Goal: Transaction & Acquisition: Purchase product/service

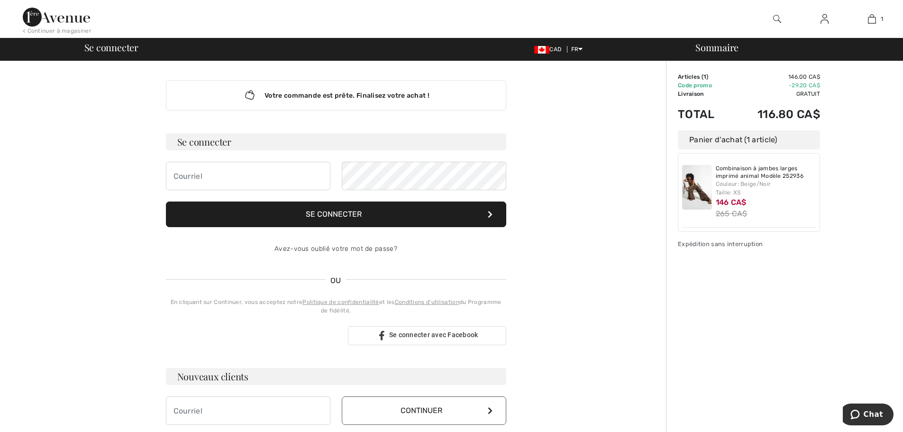
click at [822, 20] on img at bounding box center [825, 18] width 8 height 11
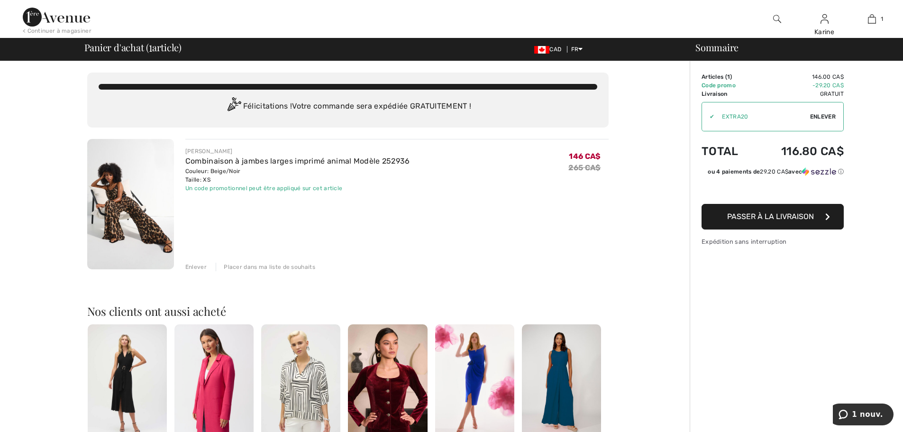
click at [779, 220] on span "Passer à la livraison" at bounding box center [770, 216] width 87 height 9
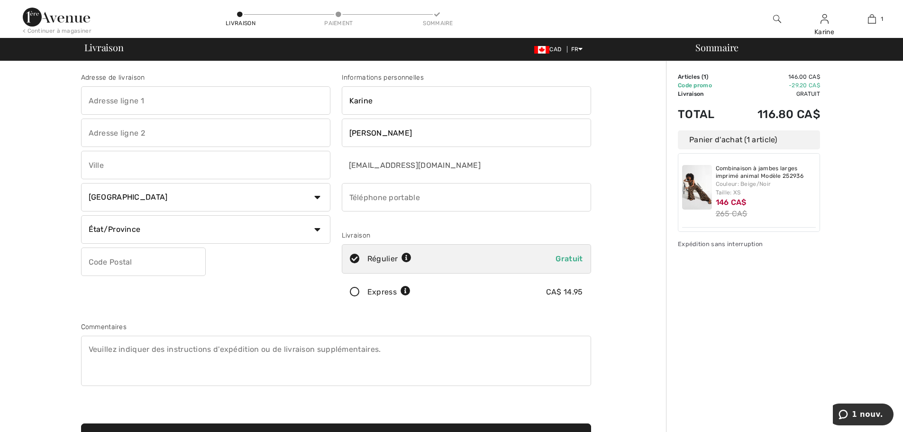
click at [155, 93] on input "text" at bounding box center [205, 100] width 249 height 28
type input "142 Rue de la Randonnée"
type input "Saint-Jérôme"
select select "QC"
type input "J7Y 5H6"
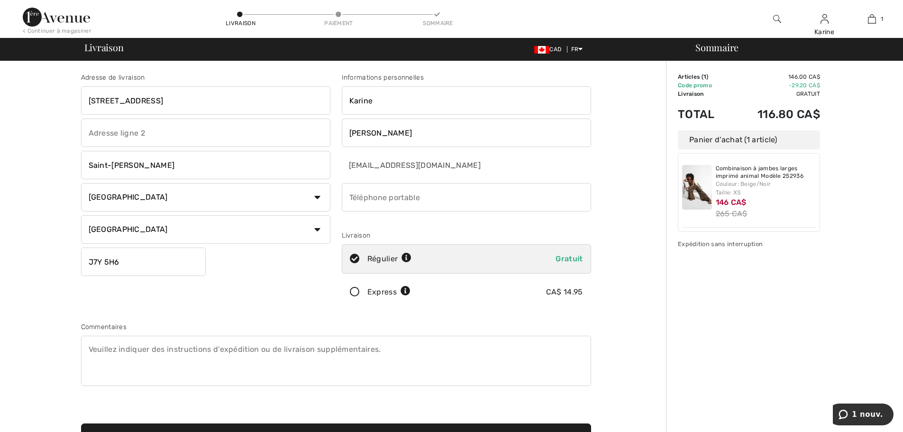
type input "5145672955"
type input "J7Y5H6"
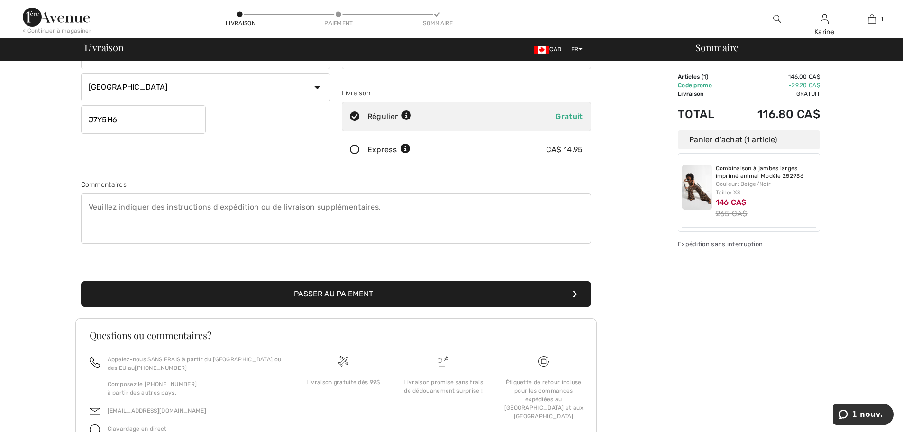
scroll to position [194, 0]
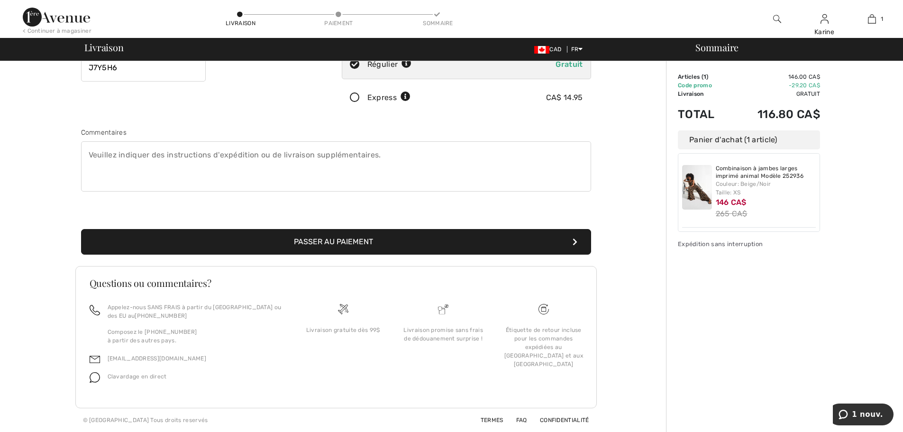
click at [365, 229] on button "Passer au paiement" at bounding box center [336, 242] width 510 height 26
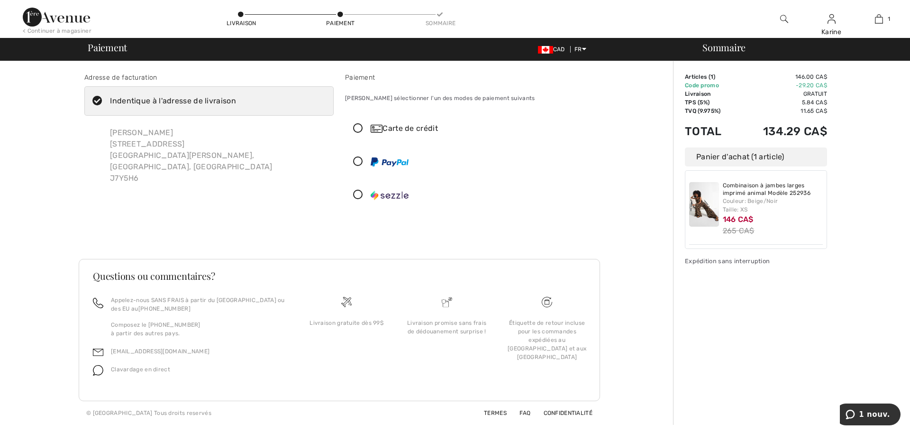
click at [357, 125] on icon at bounding box center [358, 129] width 25 height 10
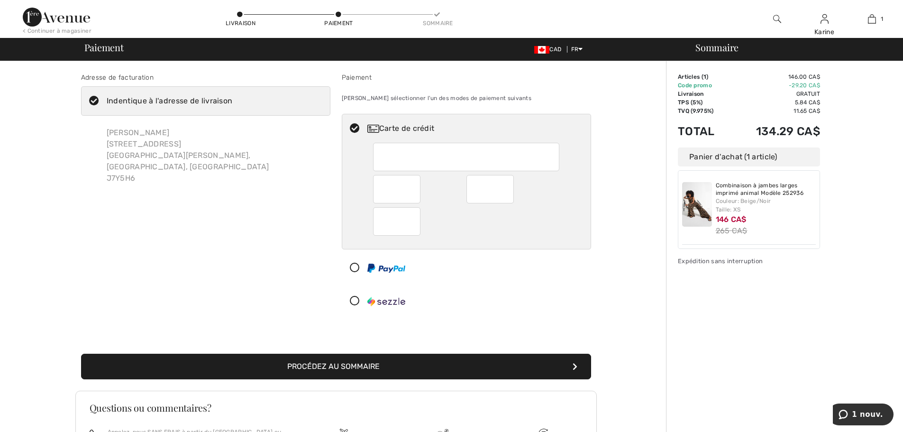
scroll to position [47, 0]
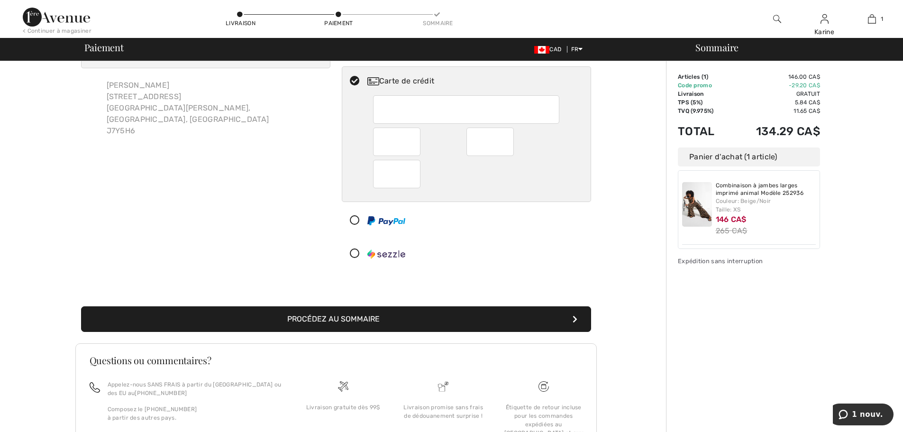
click at [395, 311] on button "Procédez au sommaire" at bounding box center [336, 319] width 510 height 26
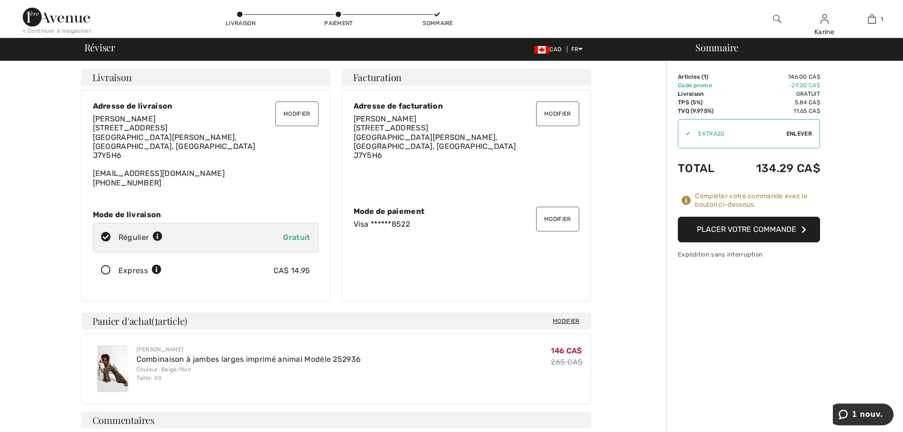
click at [693, 227] on button "Placer votre commande" at bounding box center [749, 230] width 142 height 26
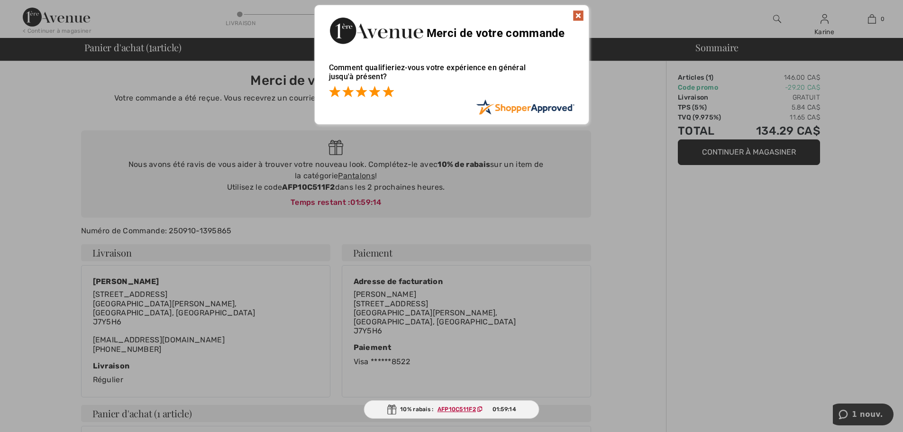
drag, startPoint x: 390, startPoint y: 90, endPoint x: 395, endPoint y: 93, distance: 6.4
click at [390, 90] on span at bounding box center [388, 91] width 11 height 11
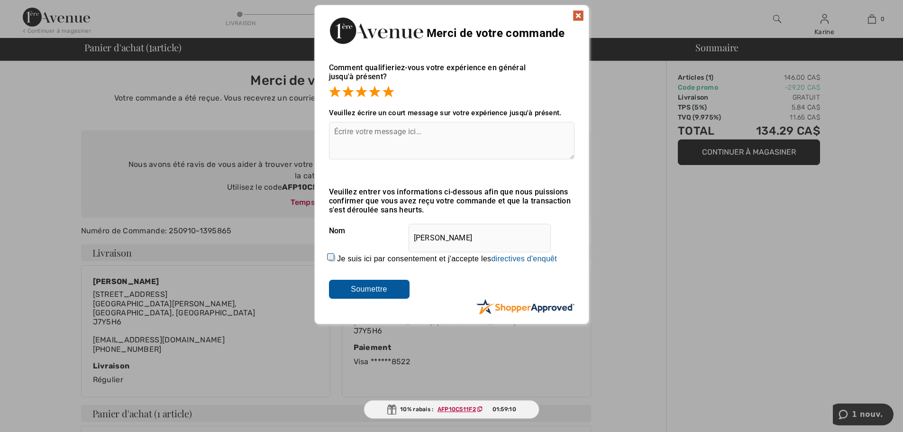
click at [463, 130] on textarea at bounding box center [452, 140] width 246 height 37
click at [329, 255] on input "Je suis ici par consentement et j'accepte les En soumettant une évaluation, vou…" at bounding box center [332, 258] width 6 height 6
checkbox input "true"
click at [402, 126] on textarea at bounding box center [452, 140] width 246 height 37
type textarea "service après-vente impeccable"
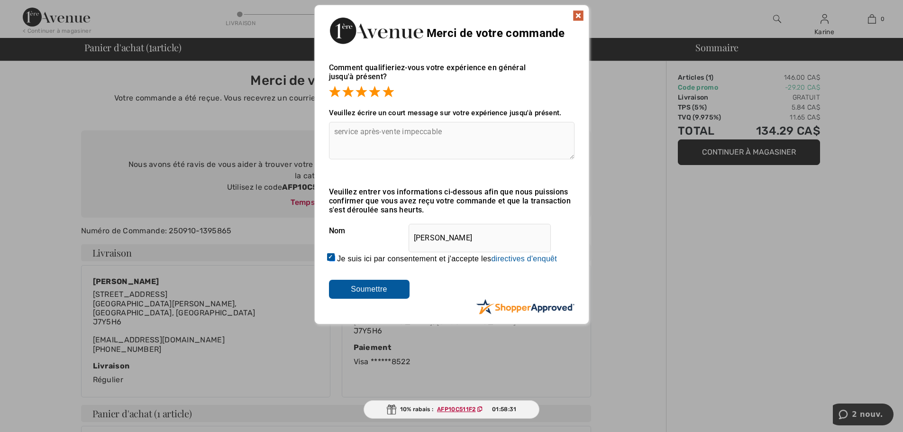
drag, startPoint x: 358, startPoint y: 290, endPoint x: 366, endPoint y: 284, distance: 10.1
click at [358, 290] on input "Soumettre" at bounding box center [369, 289] width 81 height 19
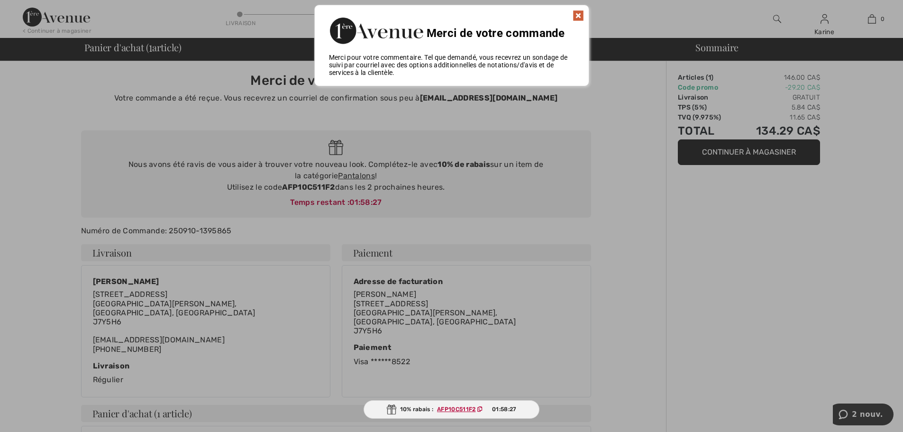
click at [579, 14] on img at bounding box center [578, 15] width 11 height 11
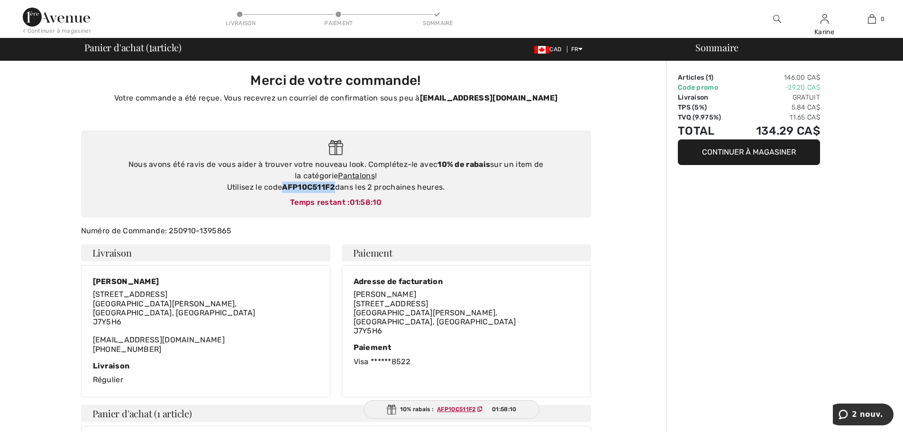
drag, startPoint x: 335, startPoint y: 185, endPoint x: 283, endPoint y: 183, distance: 51.3
click at [283, 183] on strong "AFP10C511F2" at bounding box center [308, 187] width 53 height 9
copy strong "AFP10C511F2"
click at [339, 173] on link "Pantalons" at bounding box center [356, 175] width 37 height 9
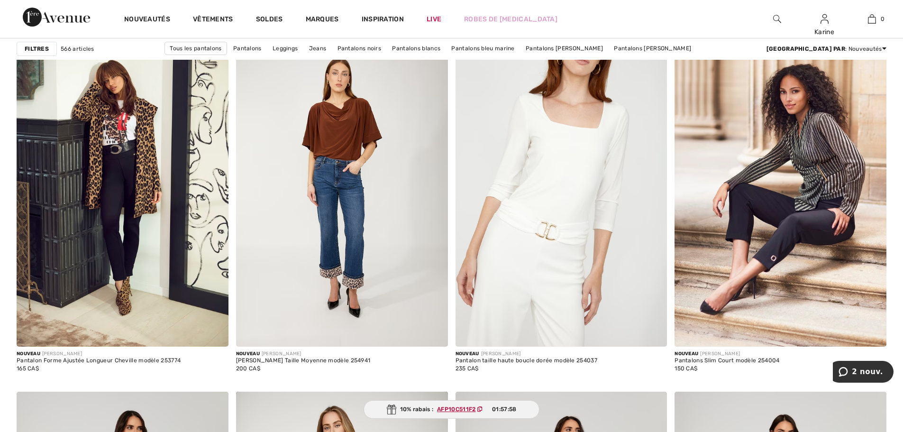
scroll to position [901, 0]
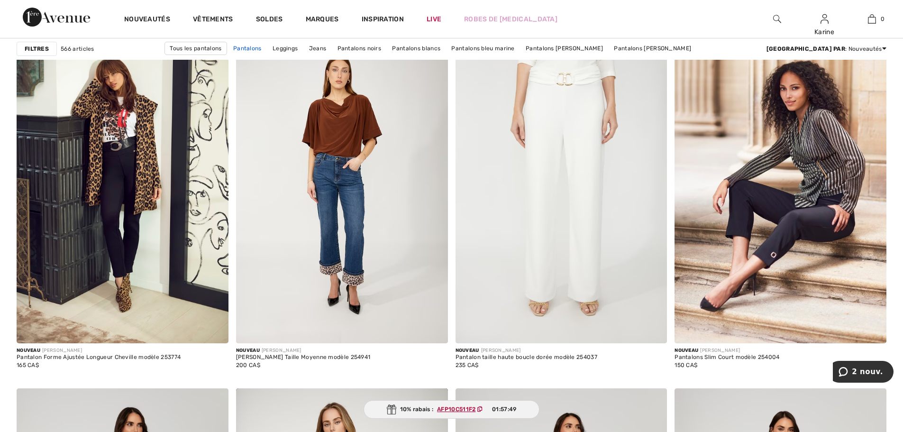
click at [266, 45] on link "Pantalons" at bounding box center [248, 48] width 38 height 12
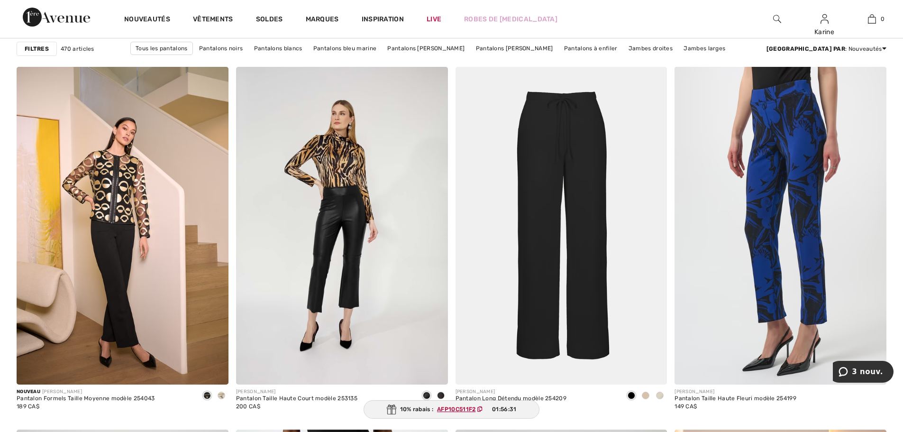
scroll to position [3698, 0]
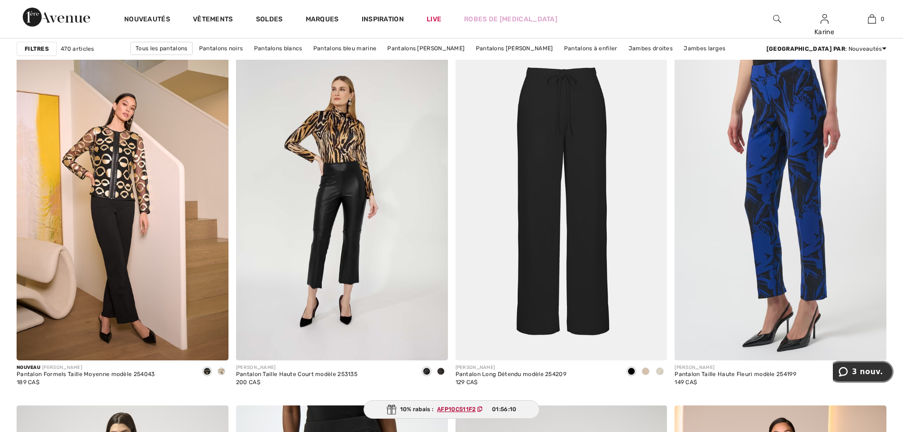
click at [869, 366] on button "3 nouv." at bounding box center [860, 372] width 65 height 22
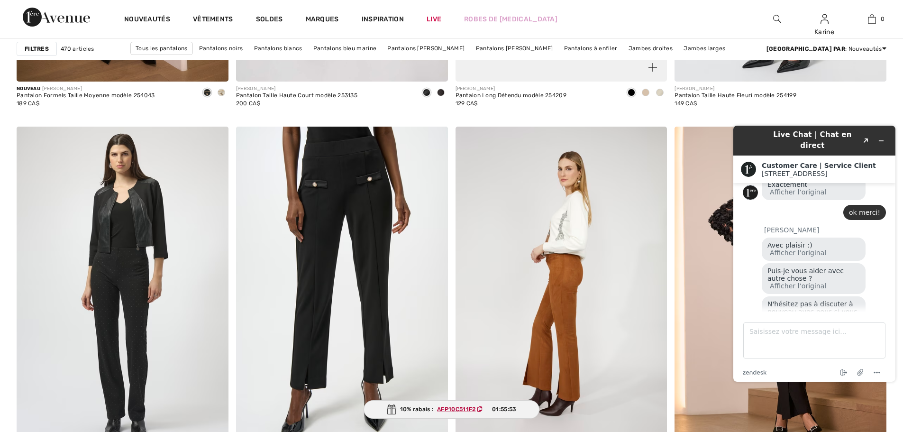
scroll to position [3982, 0]
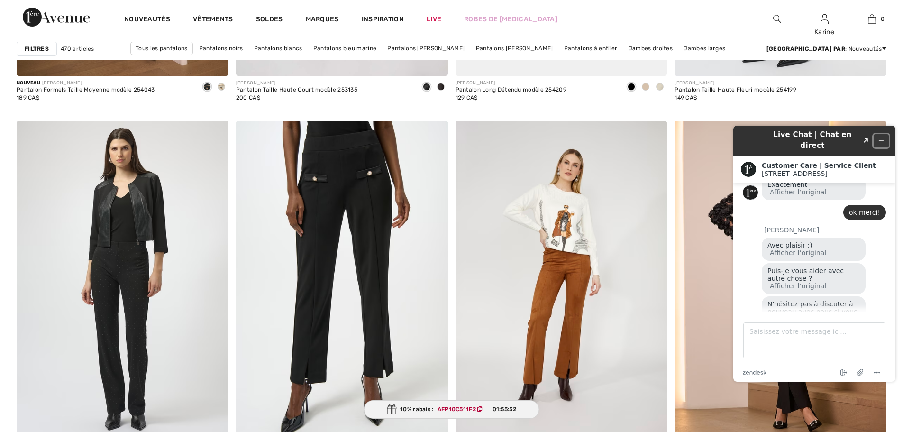
click at [879, 137] on icon "Réduire le widget" at bounding box center [881, 140] width 7 height 7
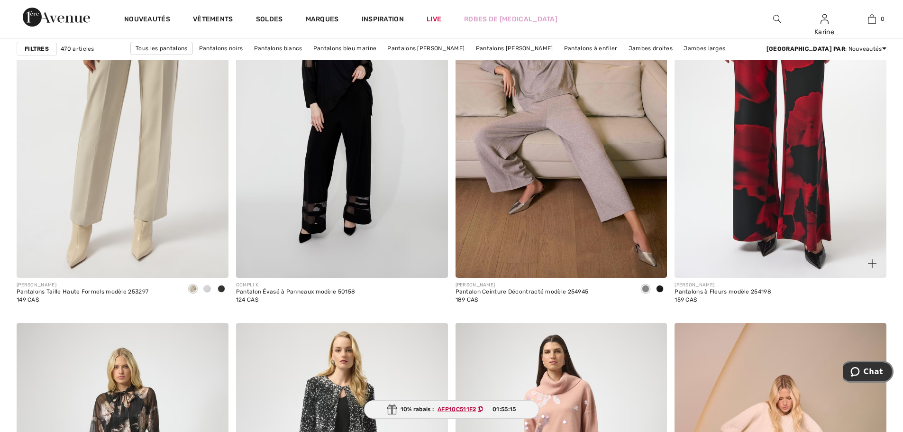
scroll to position [4978, 0]
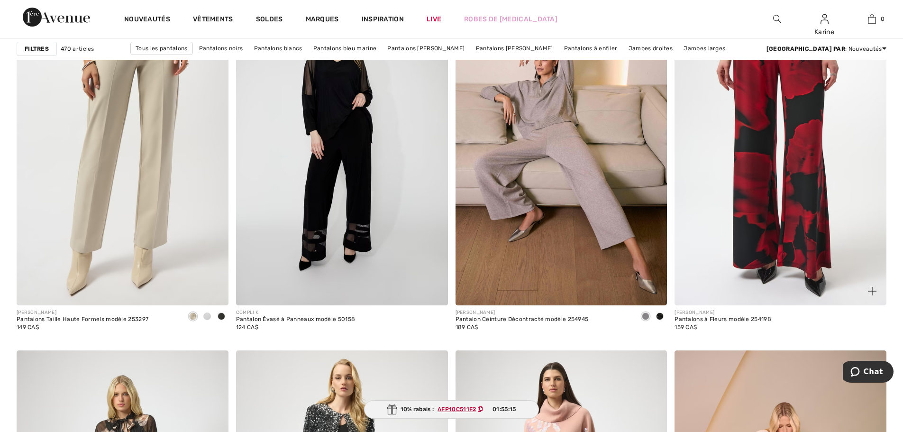
click at [850, 195] on img at bounding box center [781, 147] width 212 height 318
click at [759, 196] on img at bounding box center [781, 147] width 212 height 318
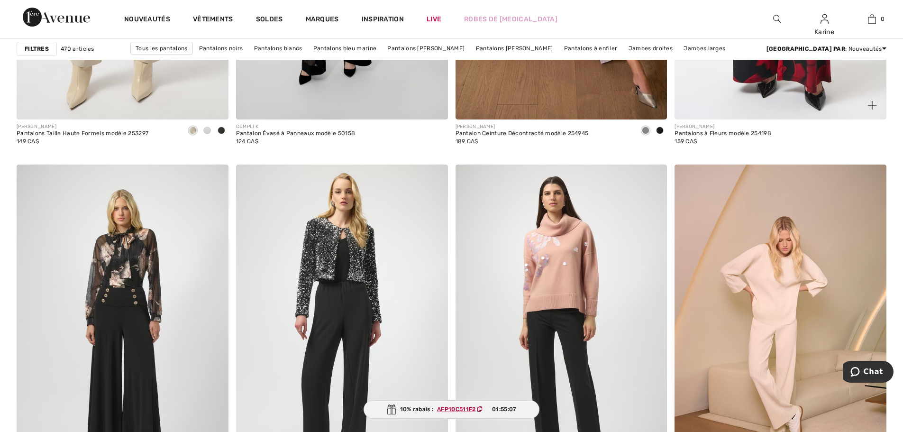
scroll to position [5262, 0]
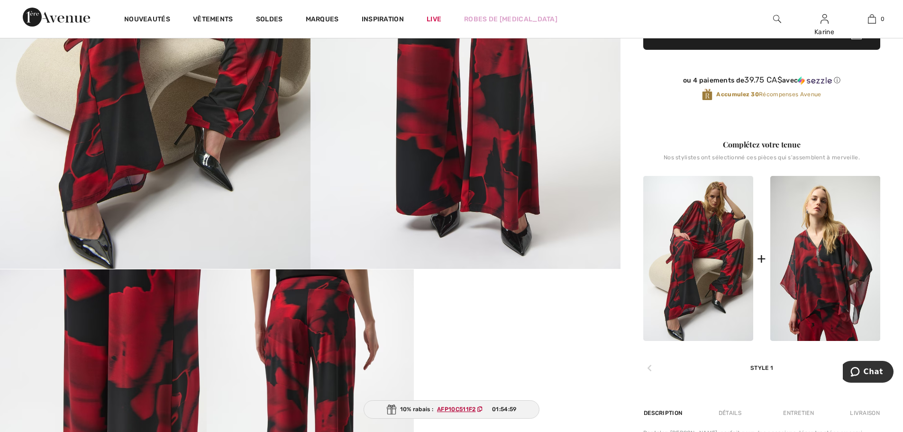
scroll to position [332, 0]
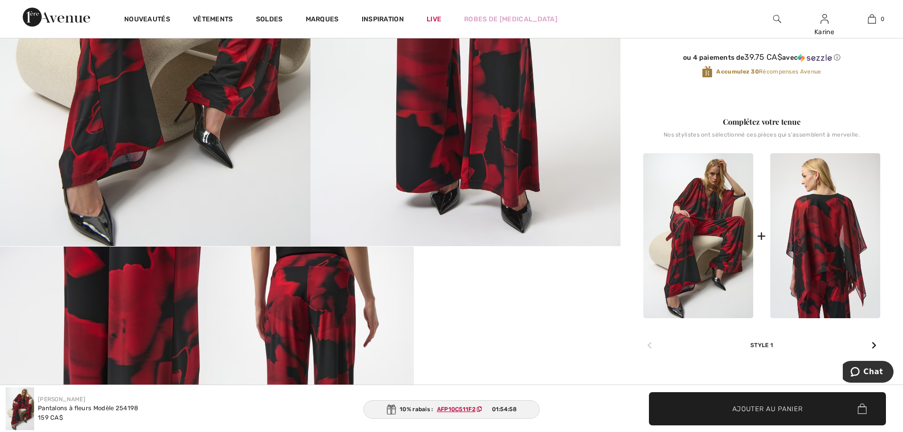
click at [826, 248] on img at bounding box center [825, 235] width 110 height 165
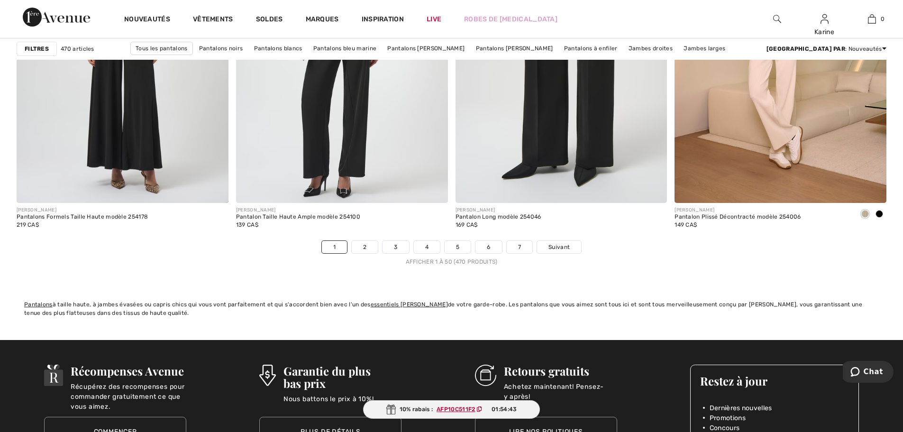
scroll to position [5452, 0]
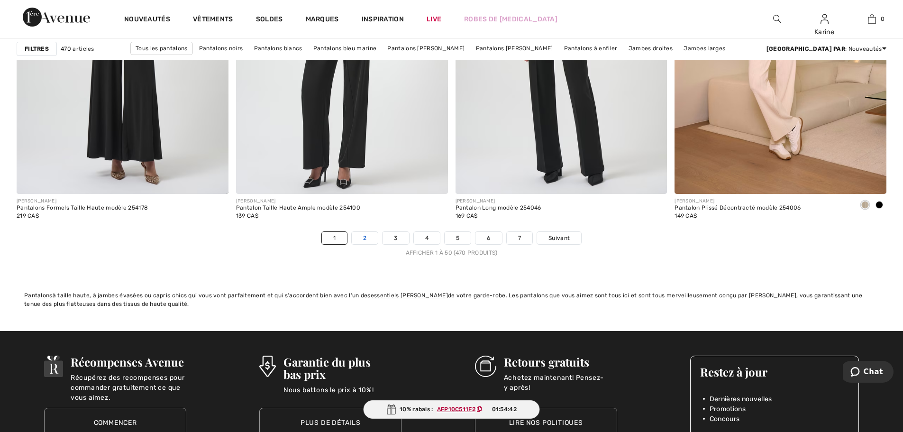
click at [365, 238] on link "2" at bounding box center [365, 238] width 26 height 12
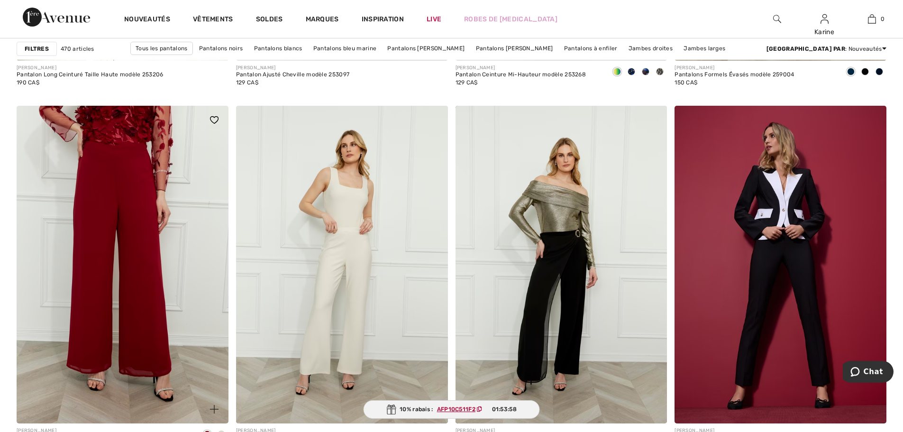
scroll to position [3982, 0]
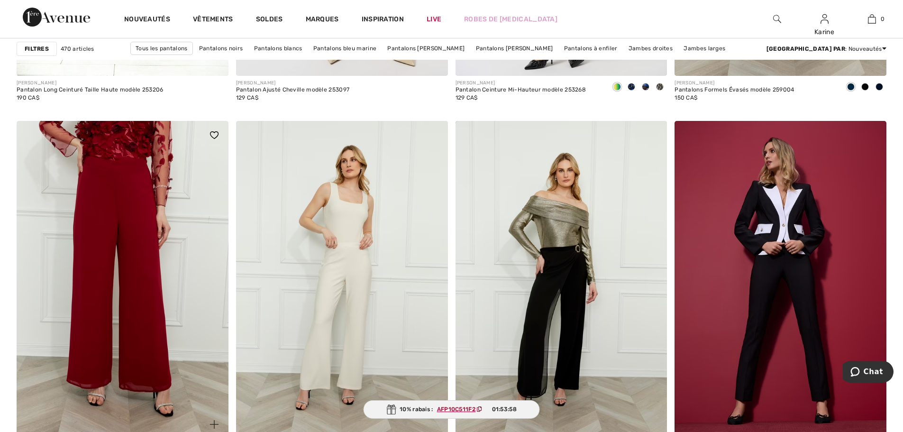
click at [175, 224] on img at bounding box center [123, 280] width 212 height 318
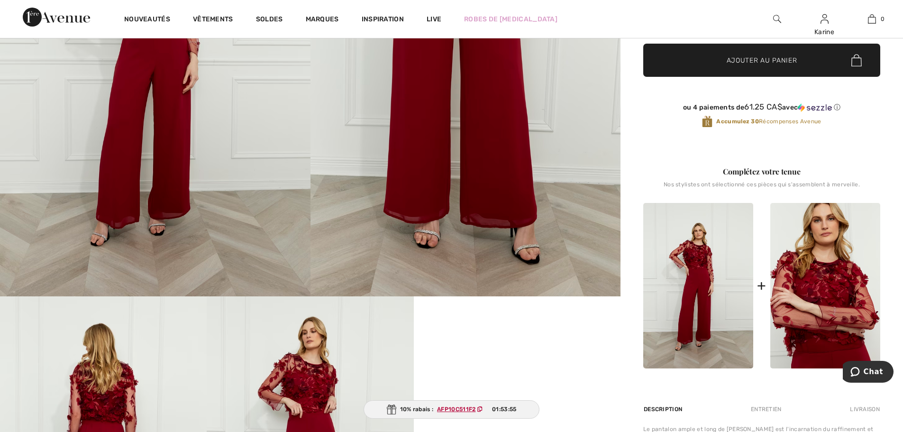
scroll to position [284, 0]
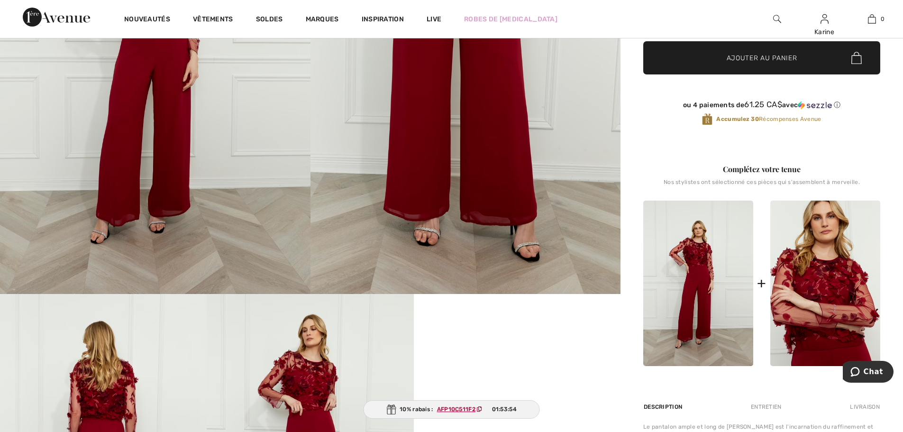
click at [837, 263] on img at bounding box center [825, 283] width 110 height 165
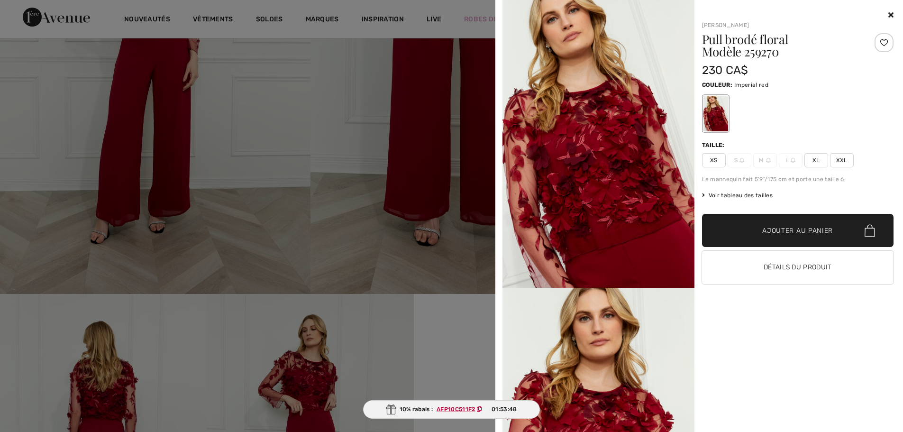
click at [576, 183] on img at bounding box center [599, 144] width 192 height 288
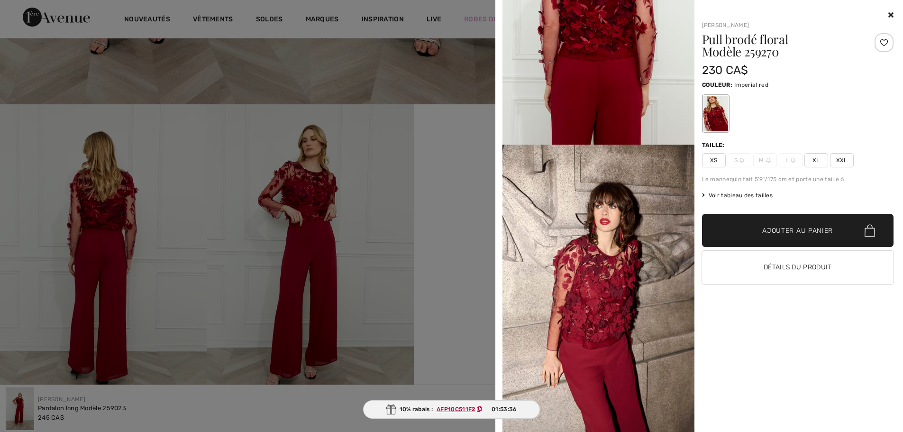
scroll to position [1278, 0]
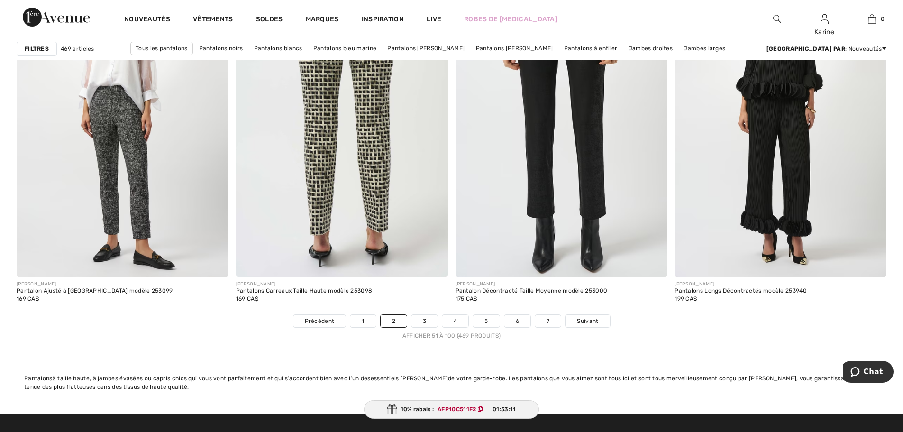
scroll to position [5404, 0]
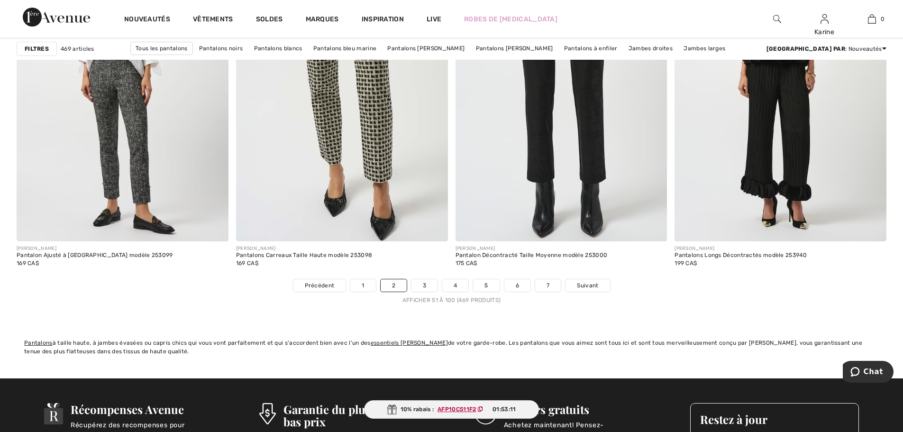
click at [425, 292] on nav "Précédent 1 2 3 4 5 6 7 Suivant Afficher 51 à 100 (469 produits)" at bounding box center [452, 292] width 870 height 26
click at [437, 283] on link "3" at bounding box center [424, 285] width 26 height 12
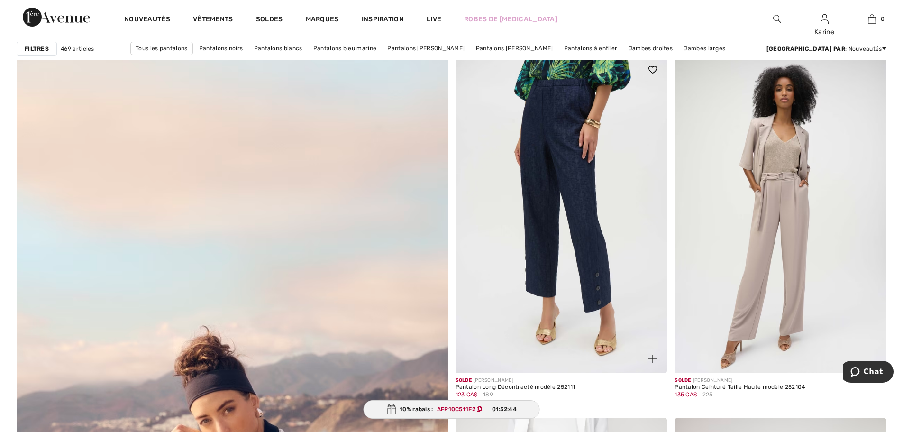
scroll to position [2987, 0]
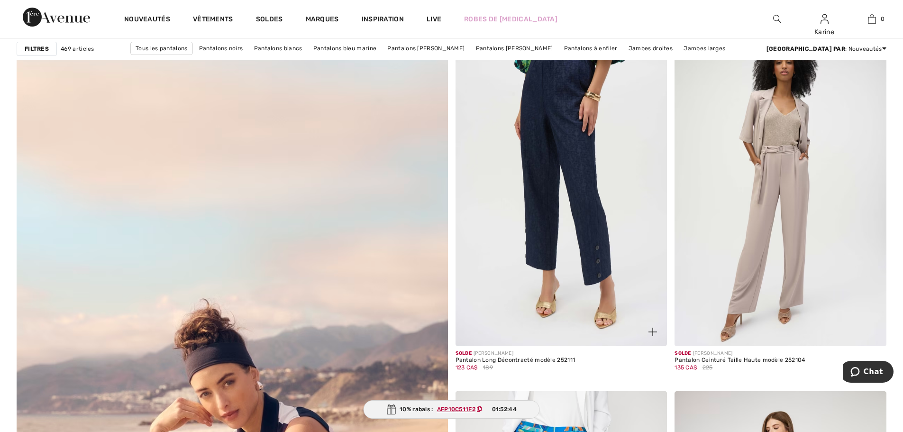
click at [566, 258] on img at bounding box center [562, 187] width 212 height 318
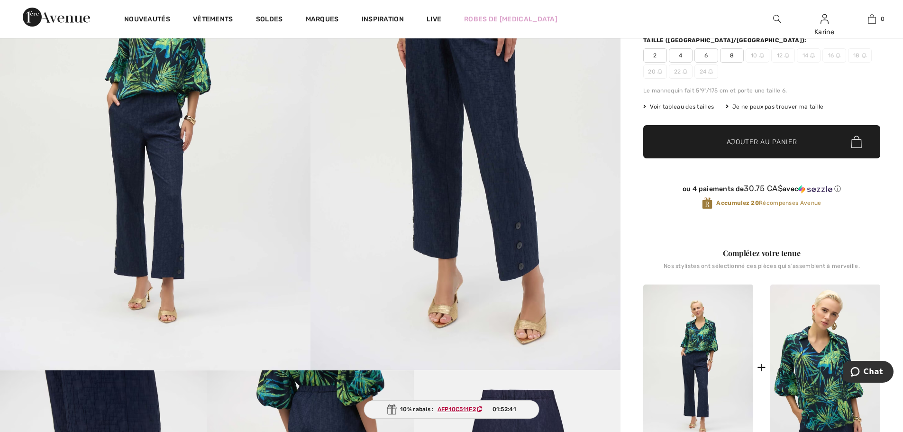
scroll to position [237, 0]
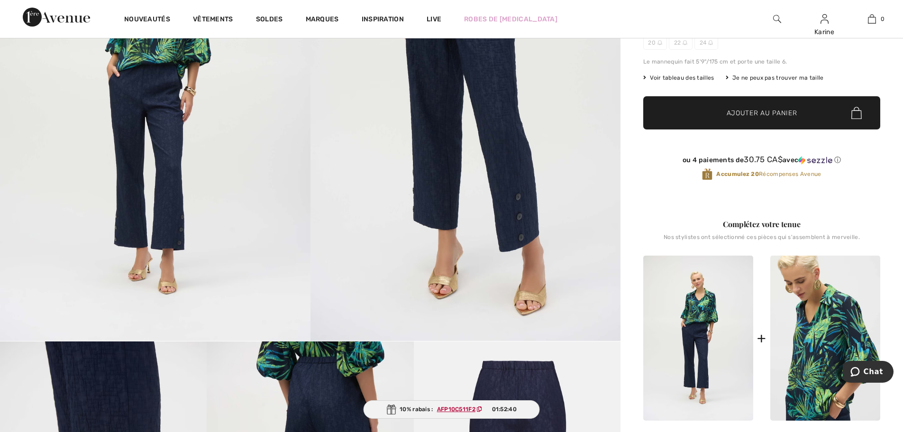
click at [805, 303] on img at bounding box center [825, 338] width 110 height 165
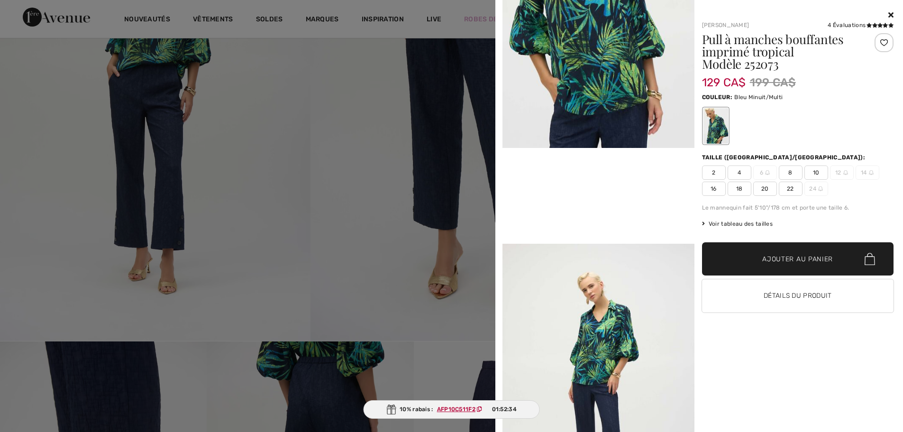
scroll to position [474, 0]
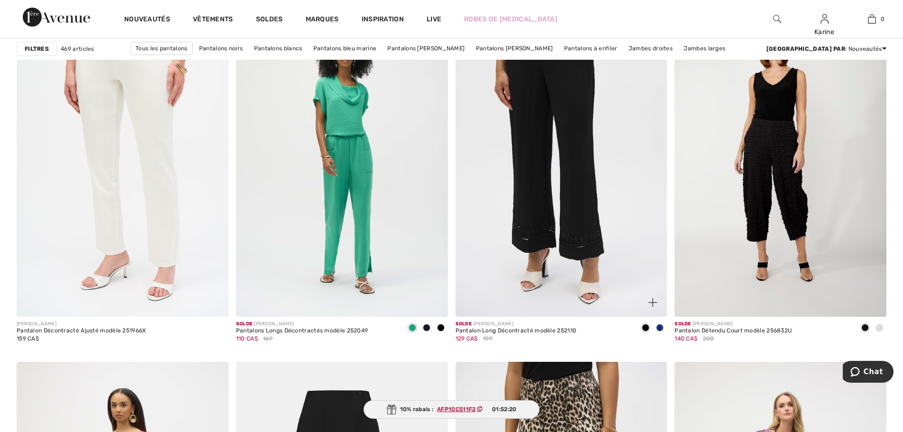
scroll to position [4599, 0]
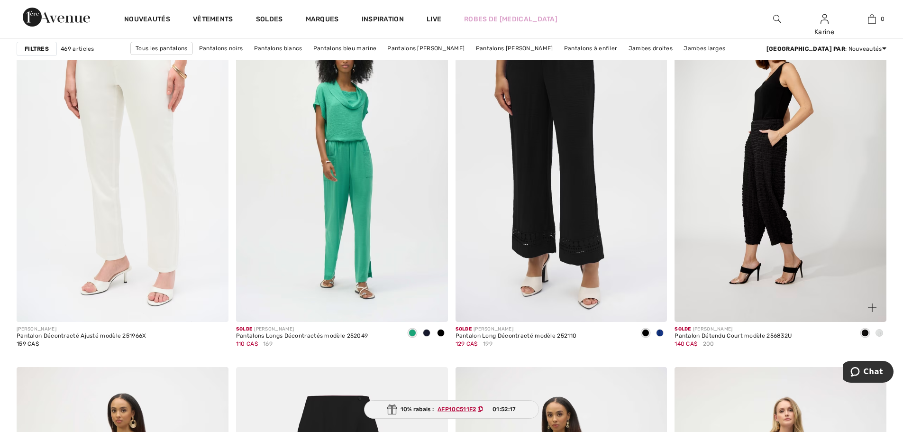
click at [786, 178] on img at bounding box center [781, 163] width 212 height 318
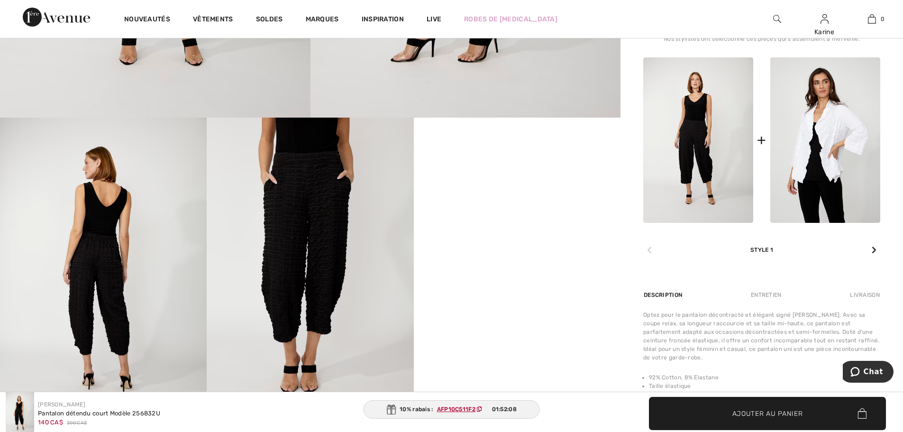
scroll to position [237, 0]
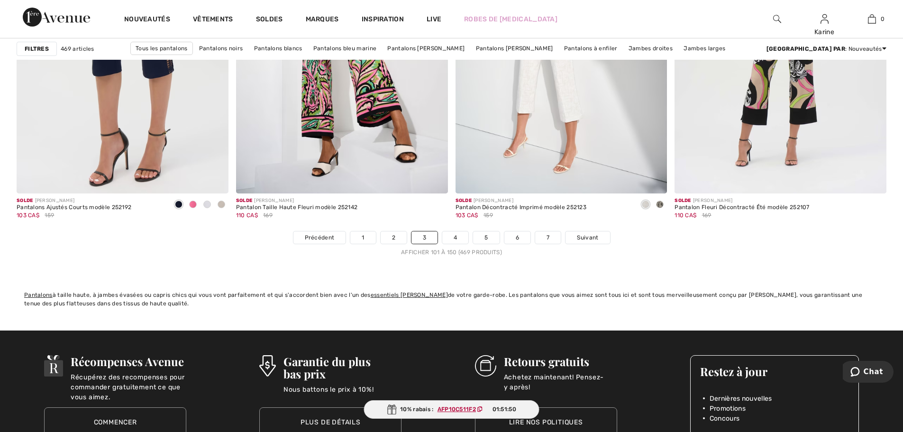
scroll to position [5452, 0]
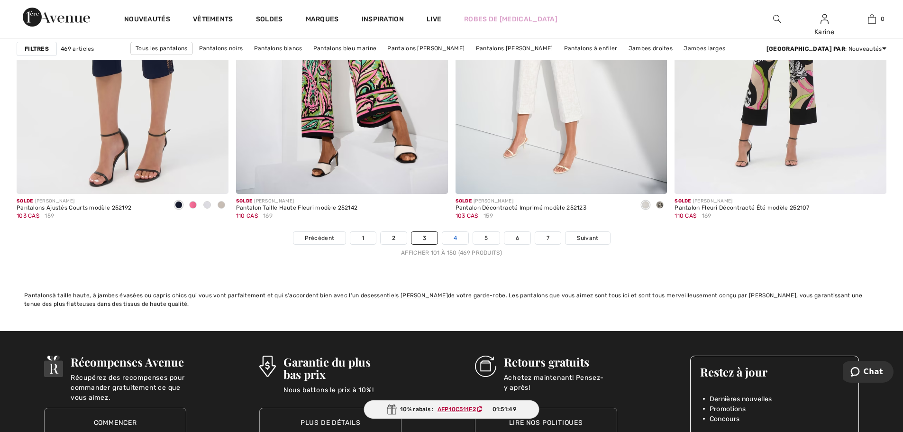
click at [451, 238] on link "4" at bounding box center [455, 238] width 26 height 12
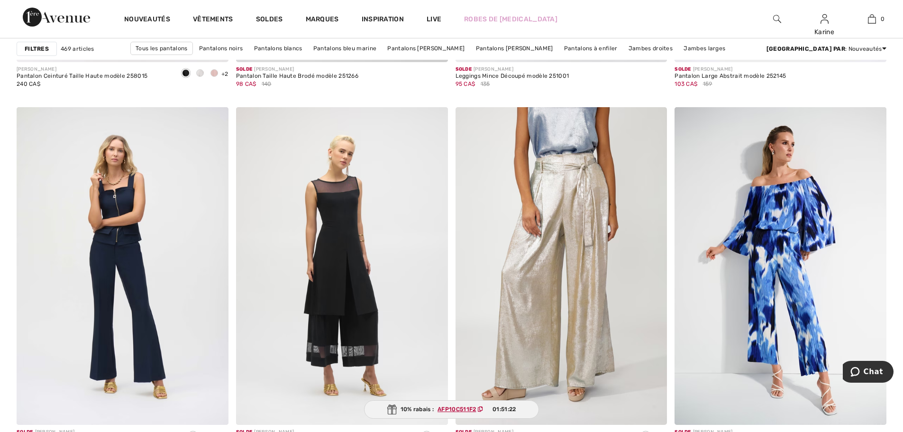
scroll to position [2039, 0]
click at [566, 291] on img at bounding box center [562, 267] width 212 height 318
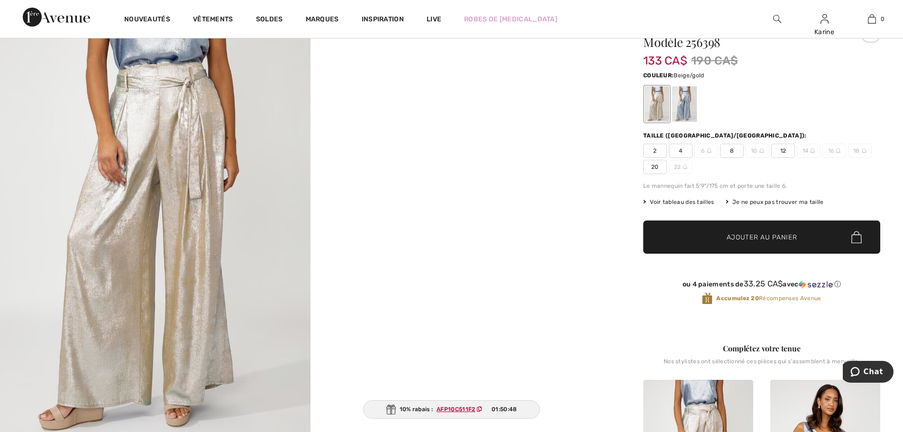
scroll to position [95, 0]
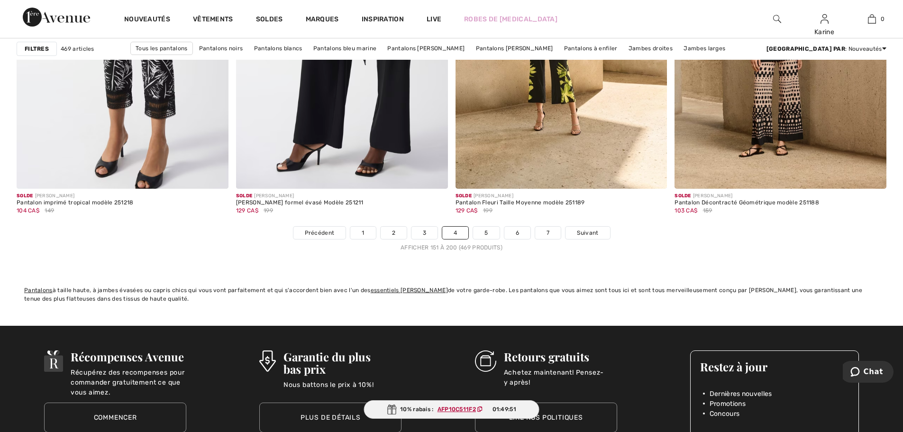
scroll to position [5452, 0]
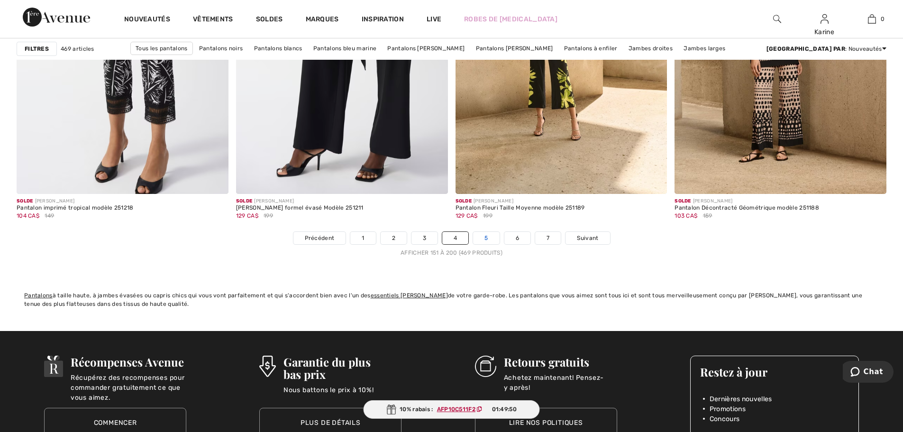
click at [477, 237] on link "5" at bounding box center [486, 238] width 26 height 12
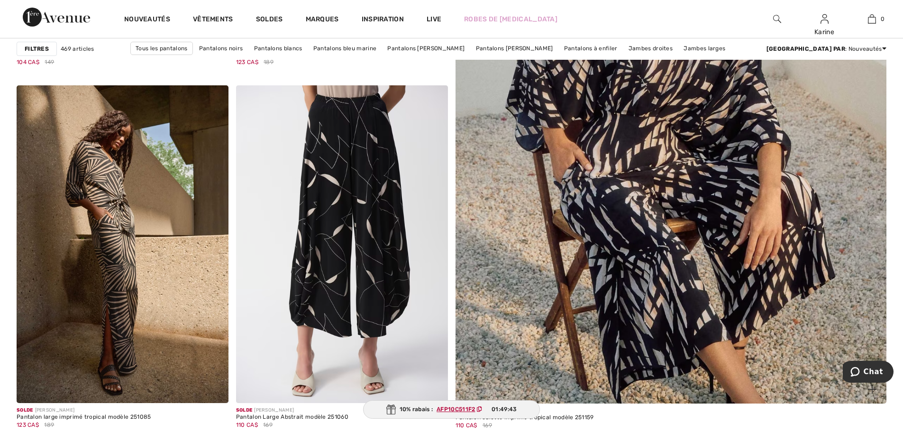
scroll to position [474, 0]
click at [637, 240] on img at bounding box center [670, 110] width 517 height 776
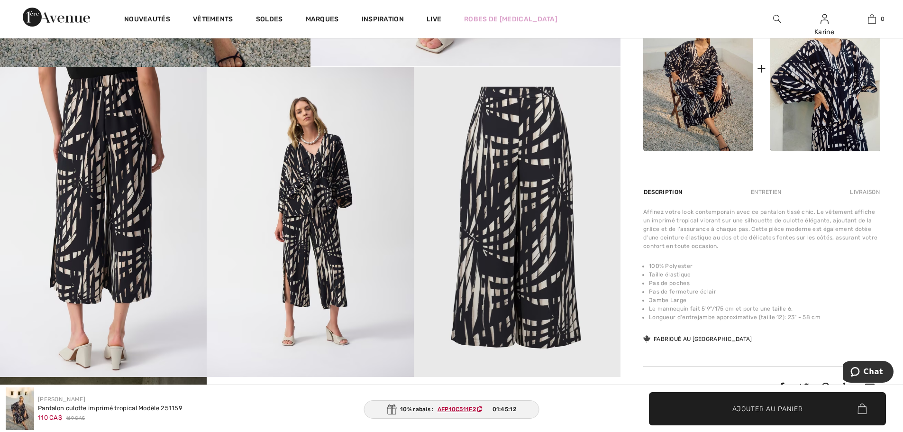
scroll to position [521, 0]
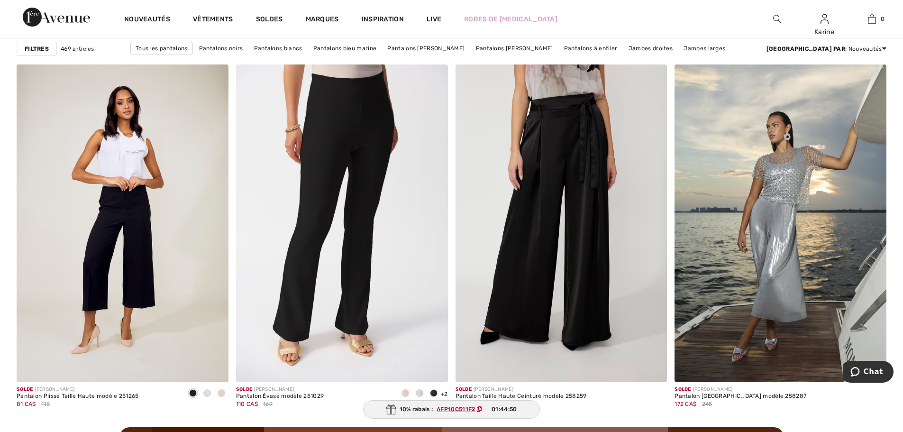
scroll to position [2513, 0]
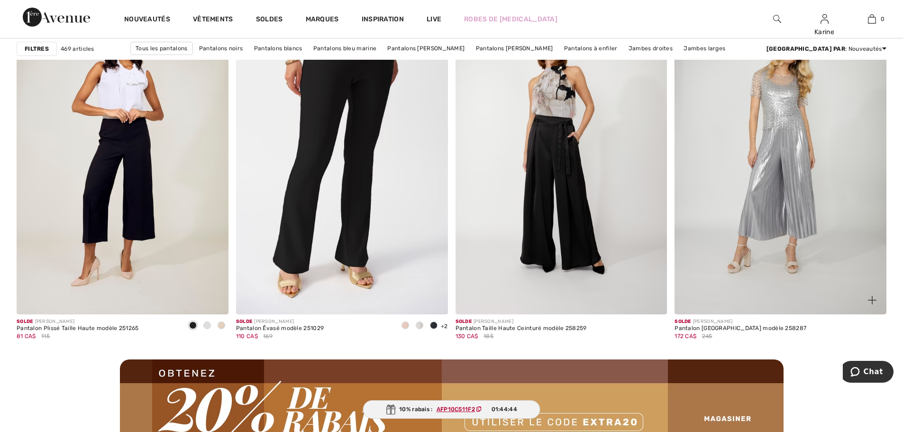
click at [758, 179] on img at bounding box center [781, 156] width 212 height 318
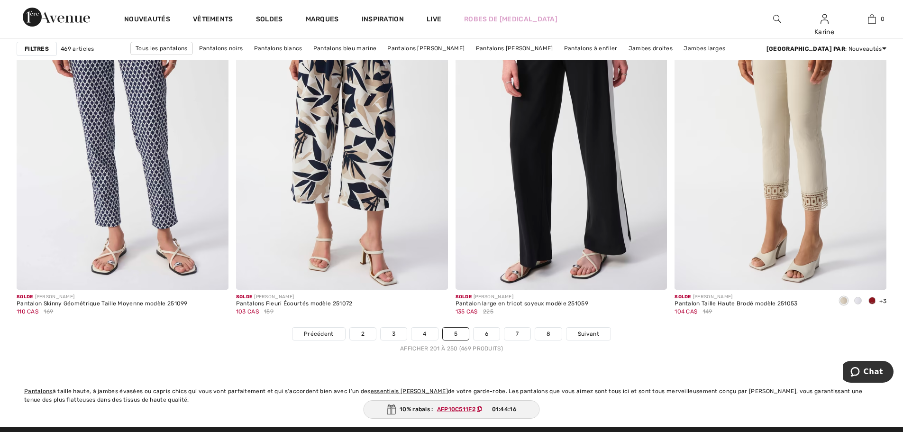
scroll to position [5357, 0]
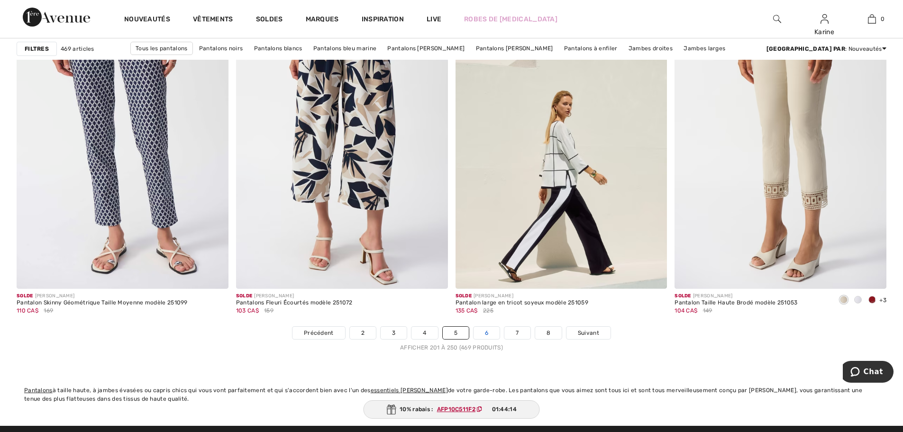
click at [484, 332] on link "6" at bounding box center [487, 333] width 26 height 12
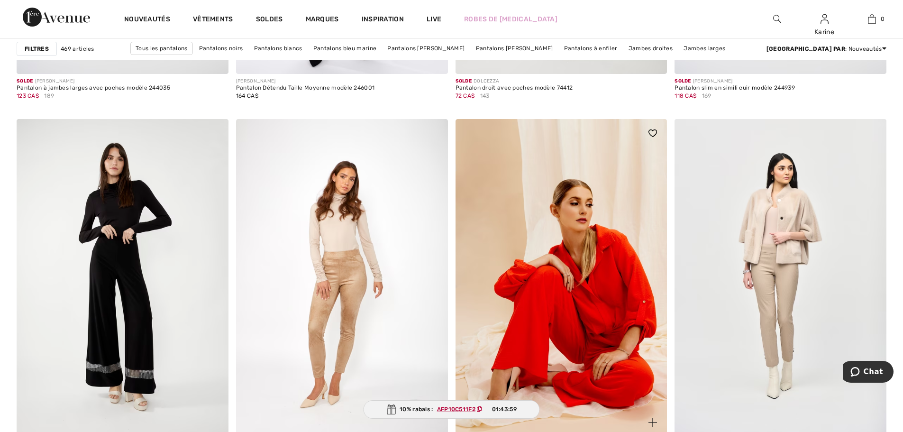
scroll to position [2086, 0]
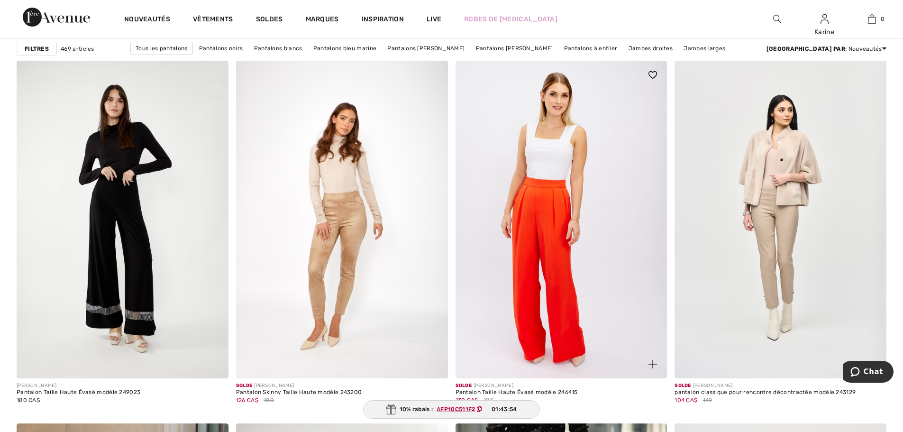
click at [560, 231] on img at bounding box center [562, 220] width 212 height 318
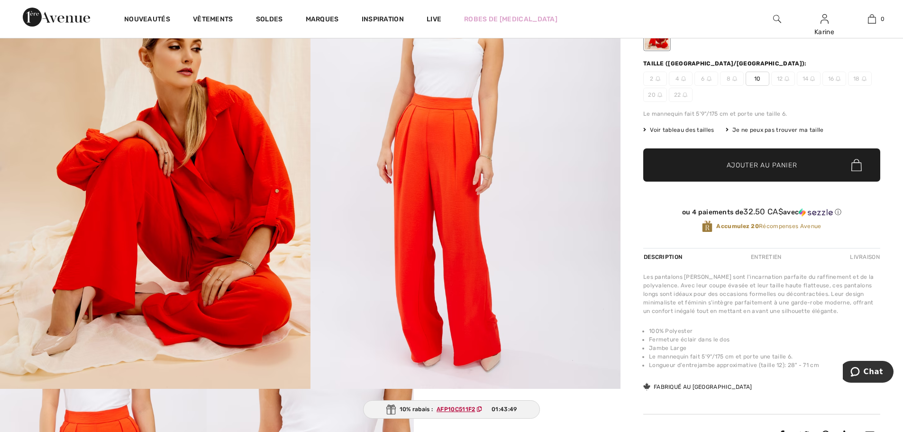
scroll to position [142, 0]
